Goal: Information Seeking & Learning: Learn about a topic

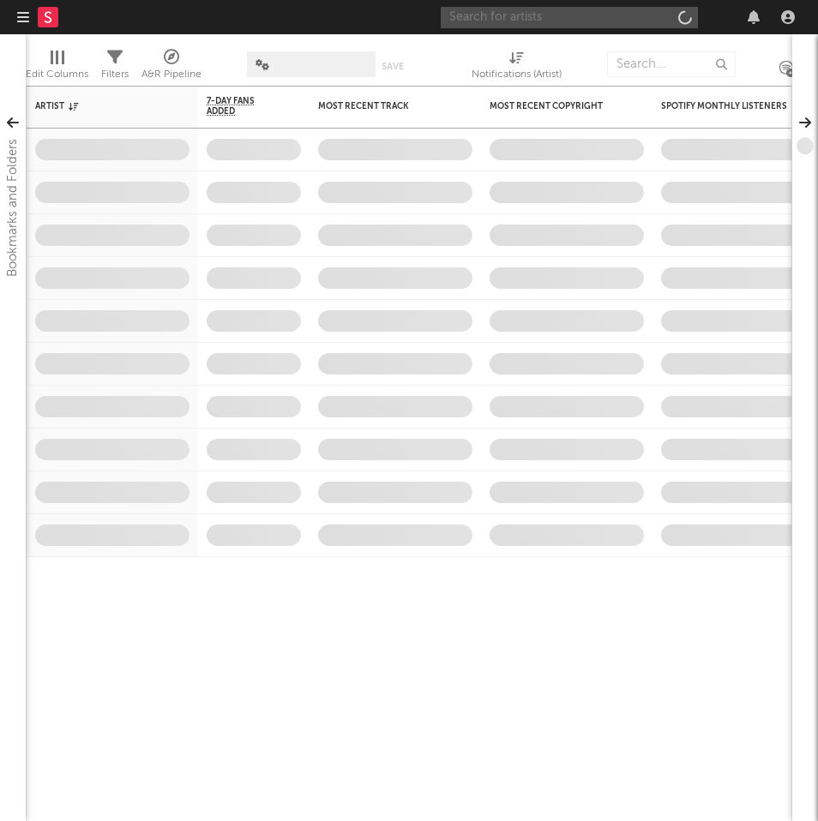
click at [540, 21] on input "text" at bounding box center [569, 17] width 257 height 21
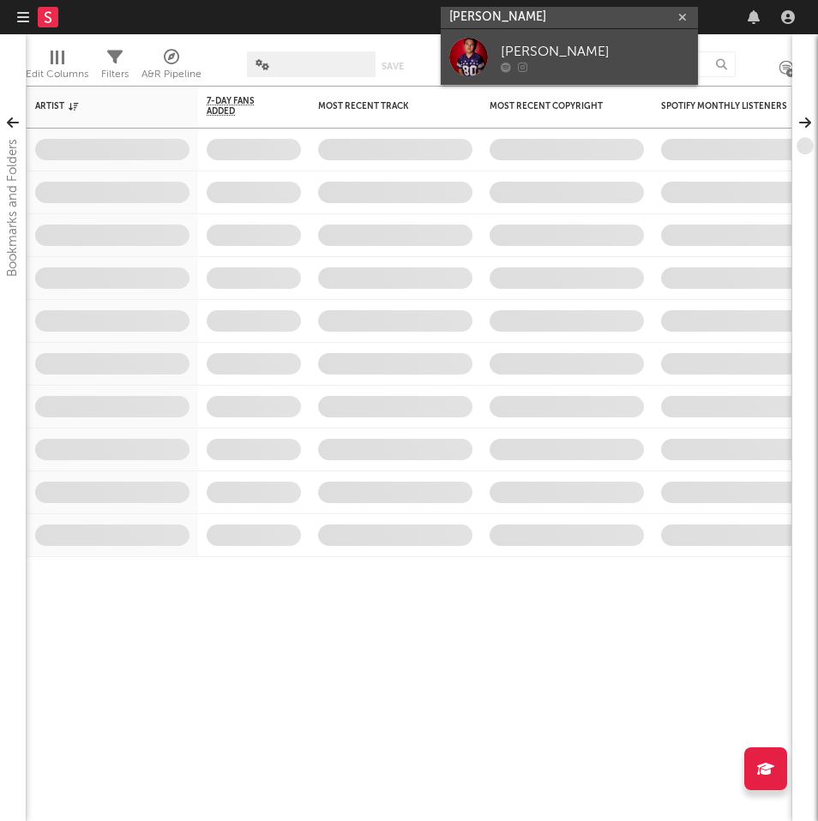
type input "[PERSON_NAME]"
click at [569, 59] on div "[PERSON_NAME]" at bounding box center [595, 51] width 189 height 21
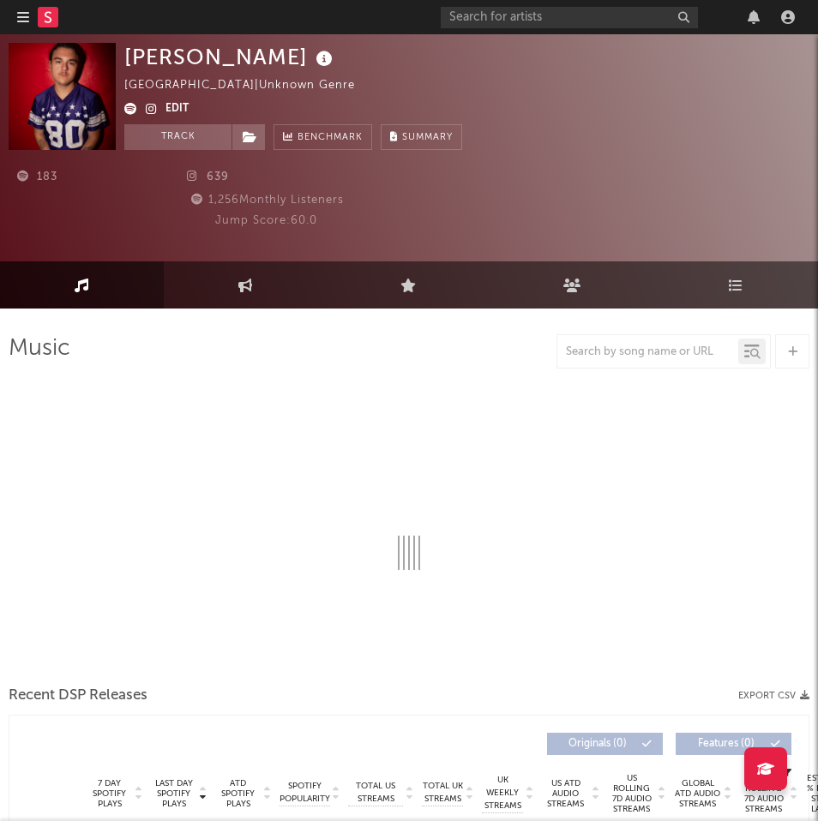
select select "1w"
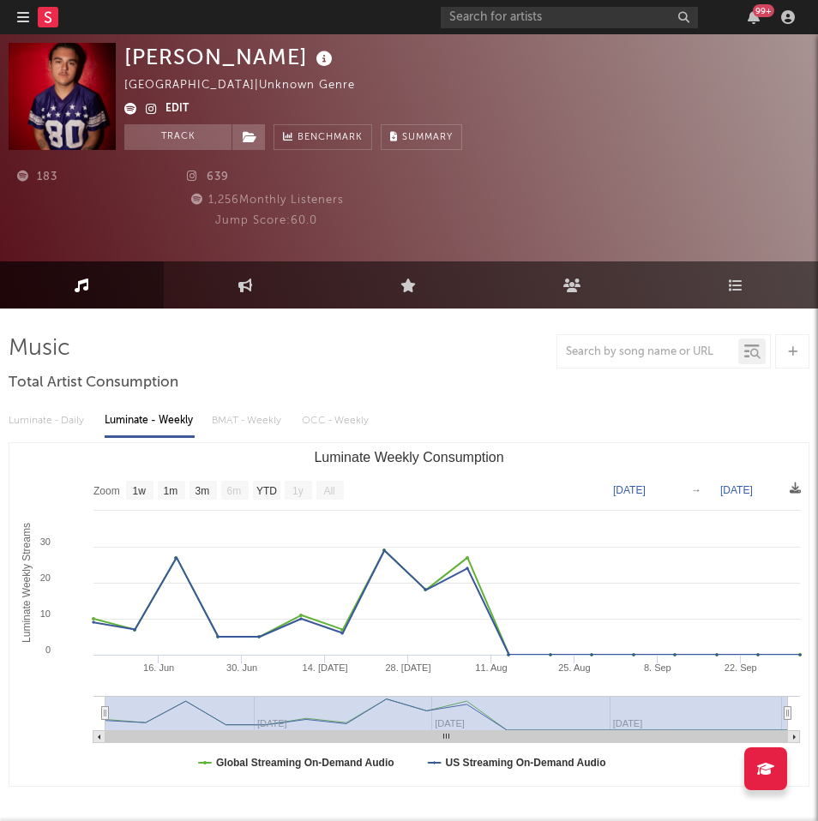
click at [124, 109] on icon at bounding box center [130, 109] width 13 height 12
